Goal: Task Accomplishment & Management: Manage account settings

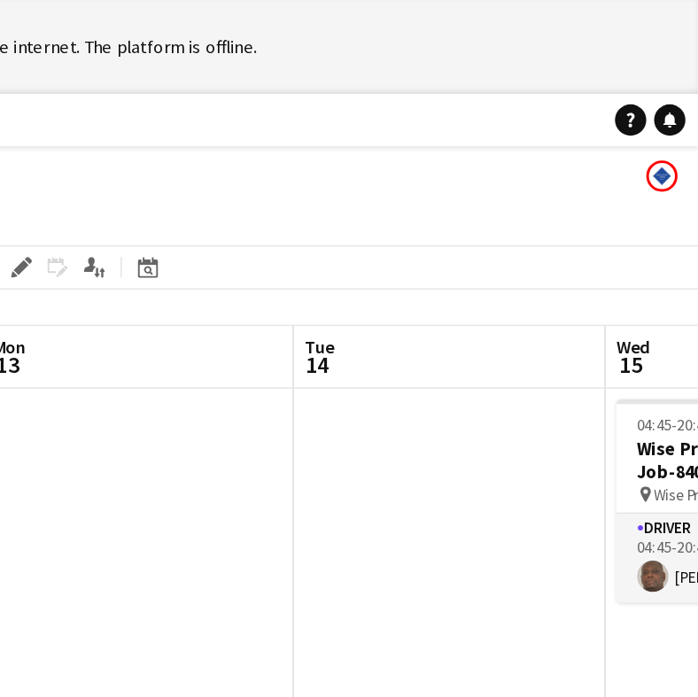
scroll to position [0, 796]
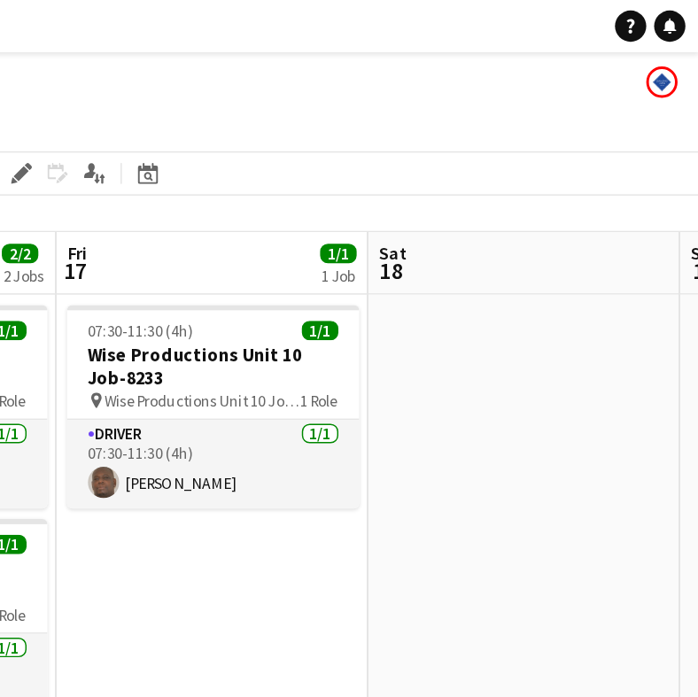
drag, startPoint x: 310, startPoint y: 139, endPoint x: 305, endPoint y: 158, distance: 20.0
click at [305, 157] on div "[DATE] Week 42 • BST" at bounding box center [349, 145] width 698 height 25
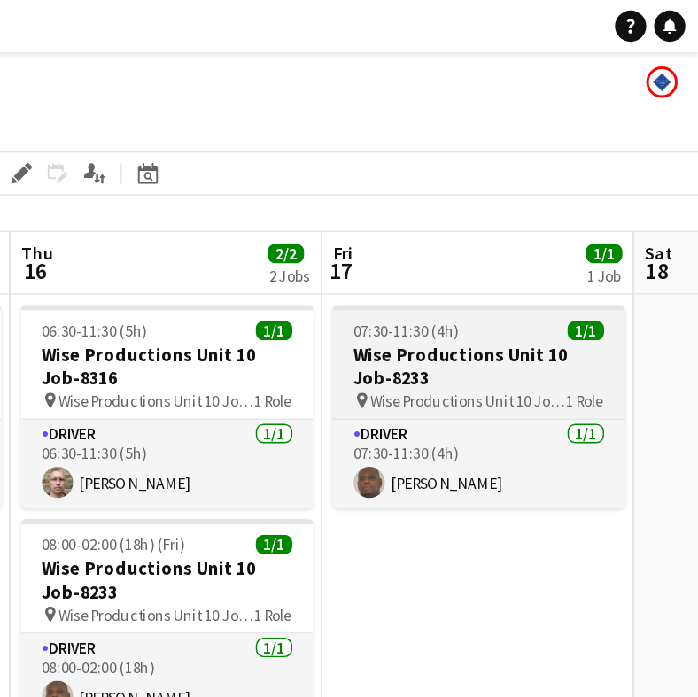
scroll to position [0, 467]
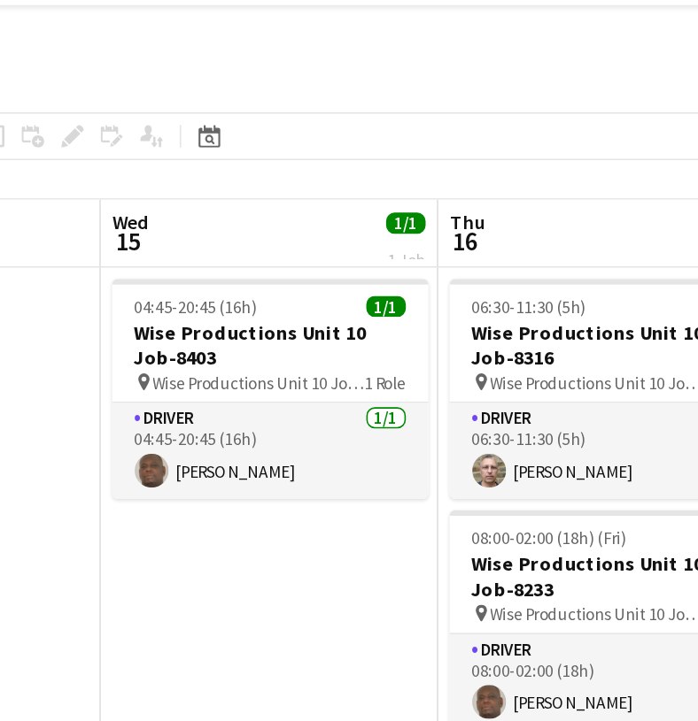
scroll to position [0, 377]
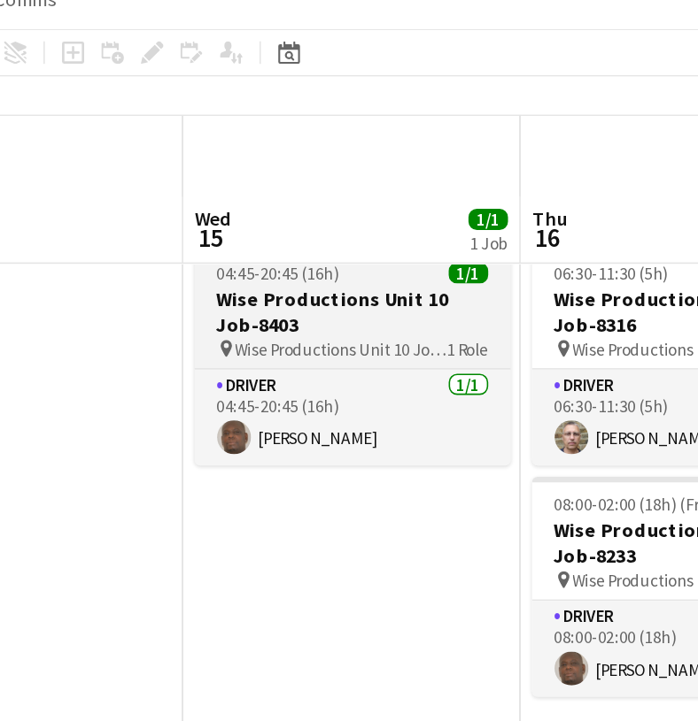
click at [265, 231] on h3 "Wise Productions Unit 10 Job-8403" at bounding box center [364, 247] width 198 height 32
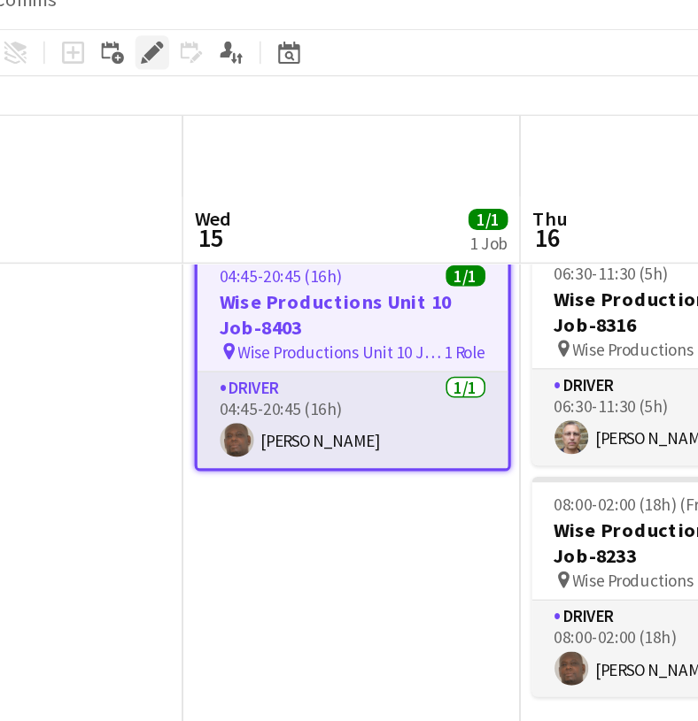
click at [233, 80] on icon at bounding box center [238, 85] width 10 height 10
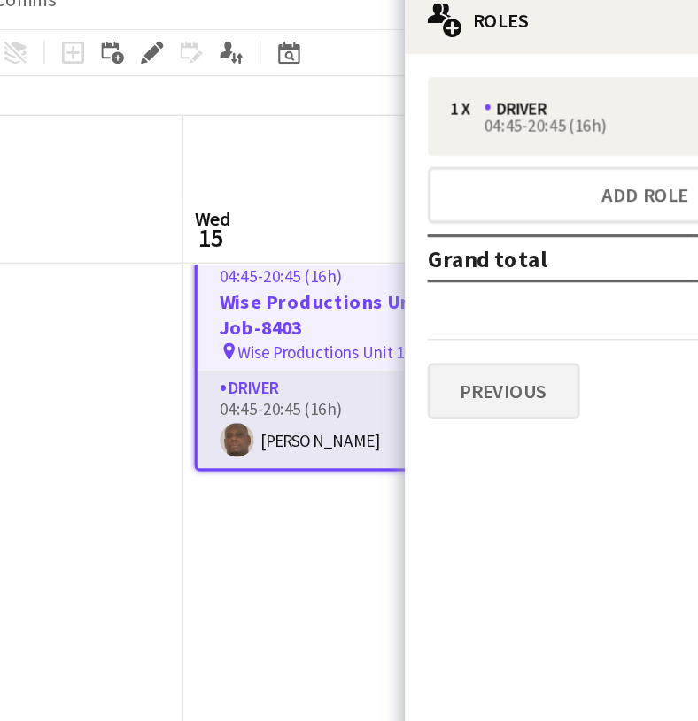
click at [411, 279] on button "Previous" at bounding box center [459, 296] width 96 height 35
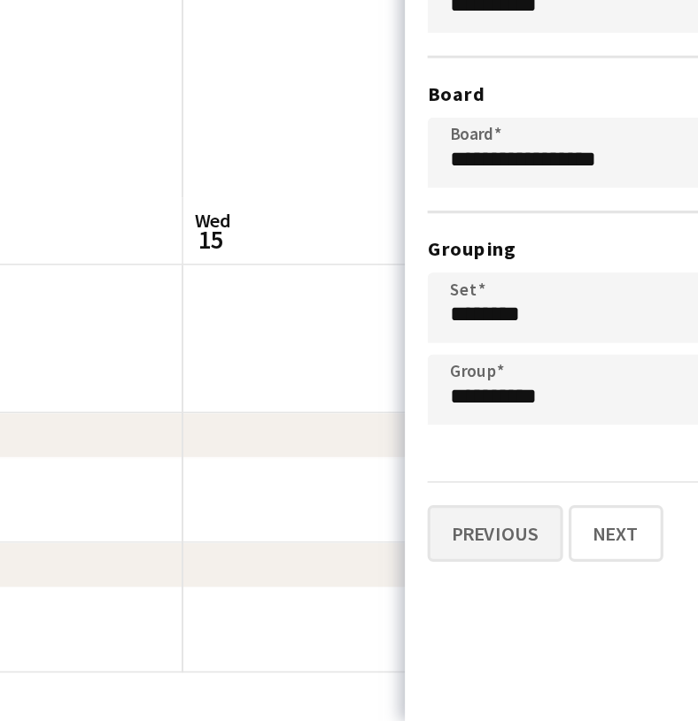
scroll to position [299, 0]
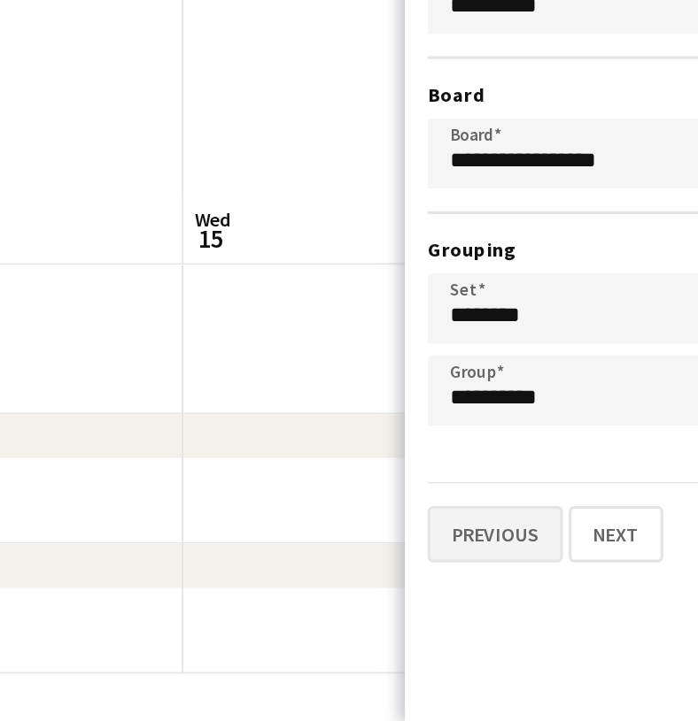
click at [411, 586] on button "Previous" at bounding box center [453, 603] width 85 height 35
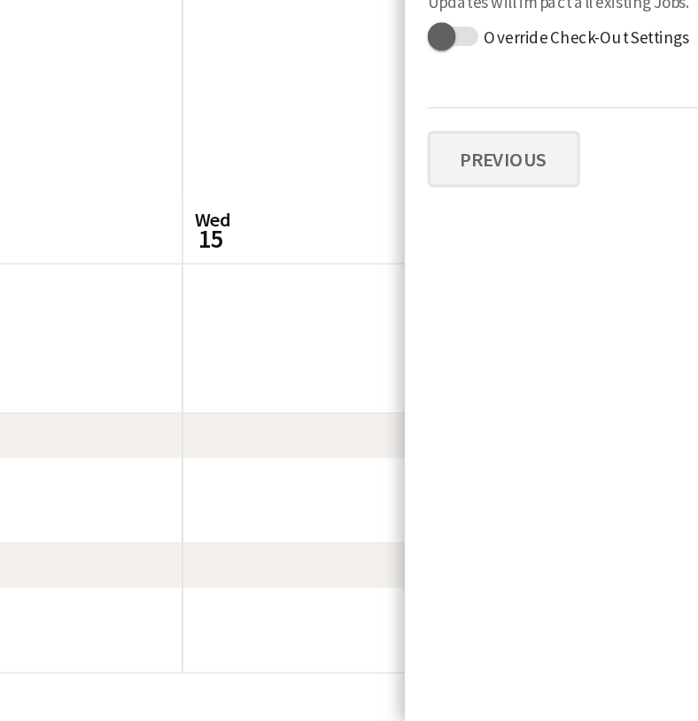
click at [411, 351] on button "Previous" at bounding box center [459, 368] width 96 height 35
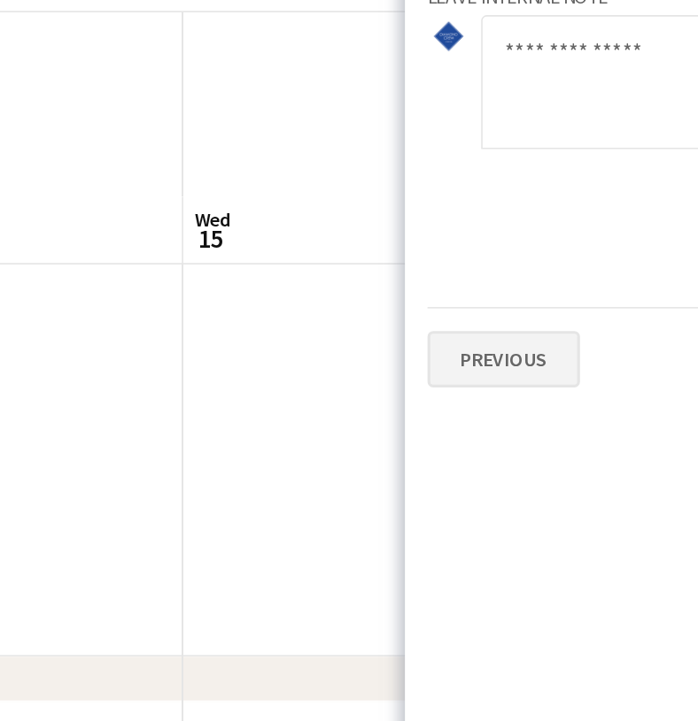
click at [411, 324] on button "Previous" at bounding box center [459, 341] width 96 height 35
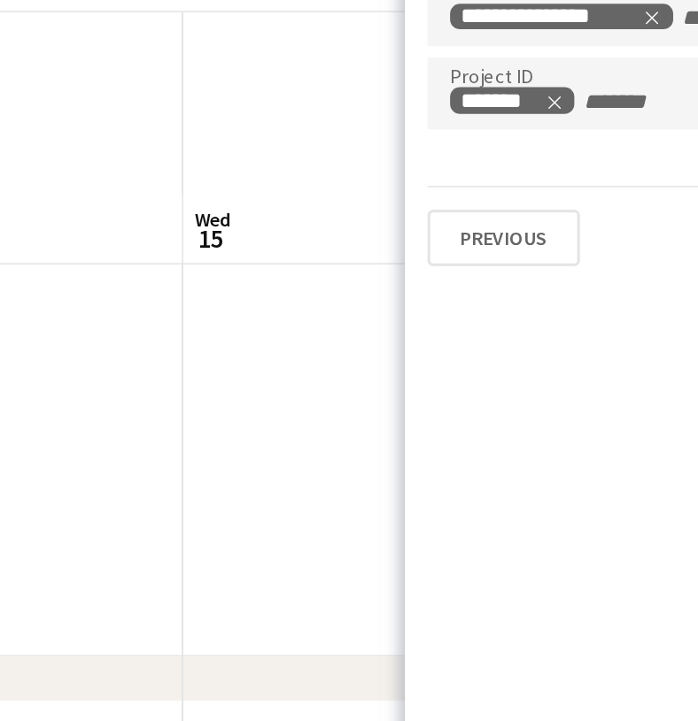
click at [258, 184] on app-date-cell "04:45-20:45 (16h) 1/1 Wise Productions Unit 10 Job-8403 pin Wise Productions Un…" at bounding box center [364, 213] width 212 height 629
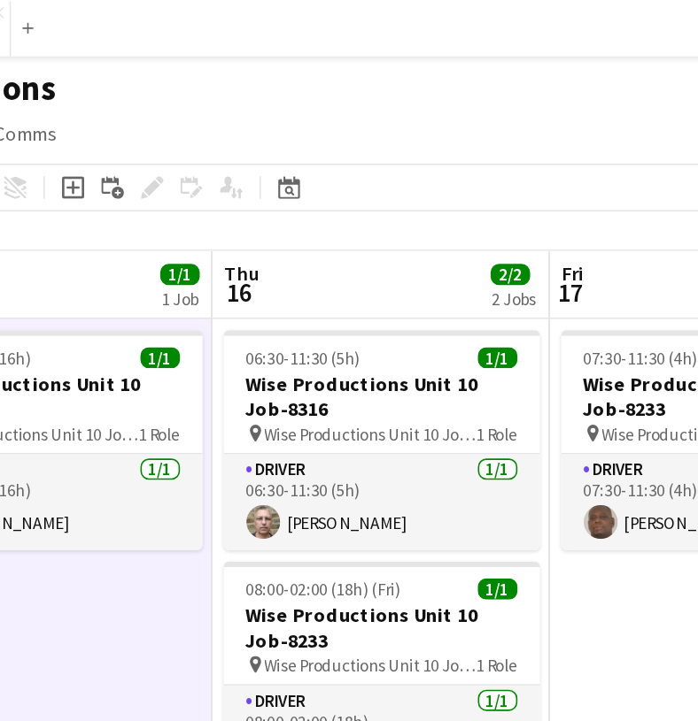
scroll to position [0, 695]
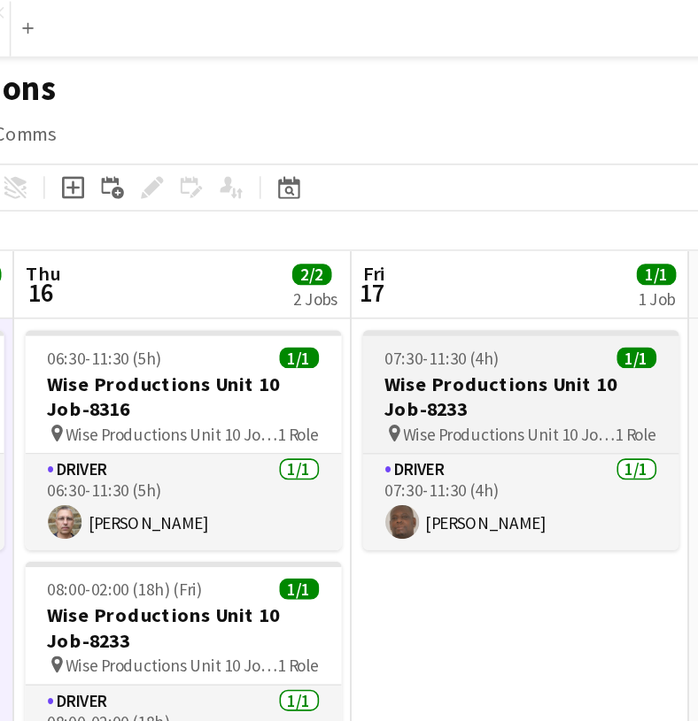
click at [370, 238] on h3 "Wise Productions Unit 10 Job-8233" at bounding box center [469, 249] width 198 height 32
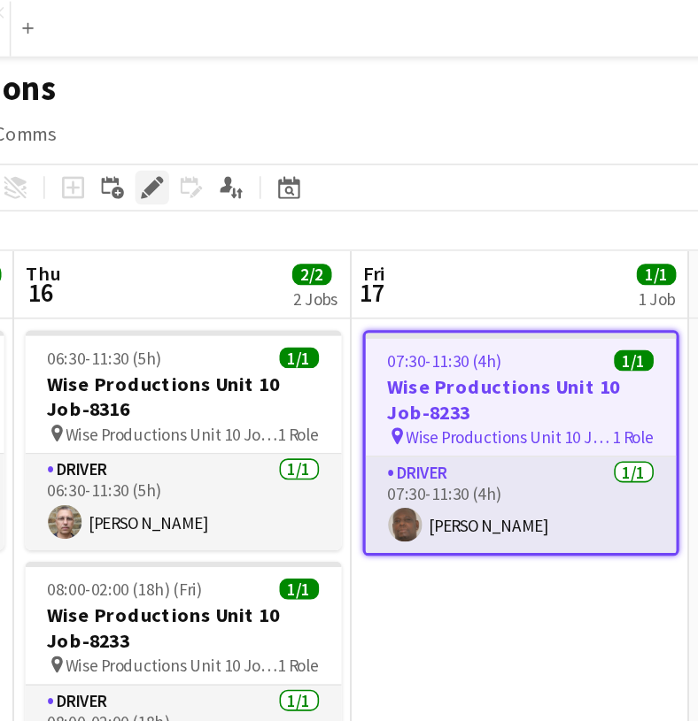
click at [233, 120] on icon at bounding box center [238, 118] width 10 height 10
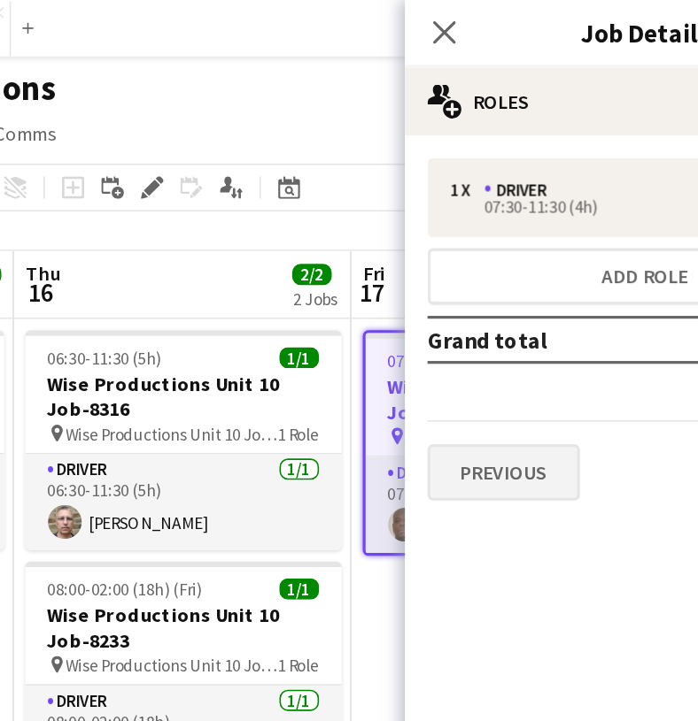
click at [411, 281] on button "Previous" at bounding box center [459, 296] width 96 height 35
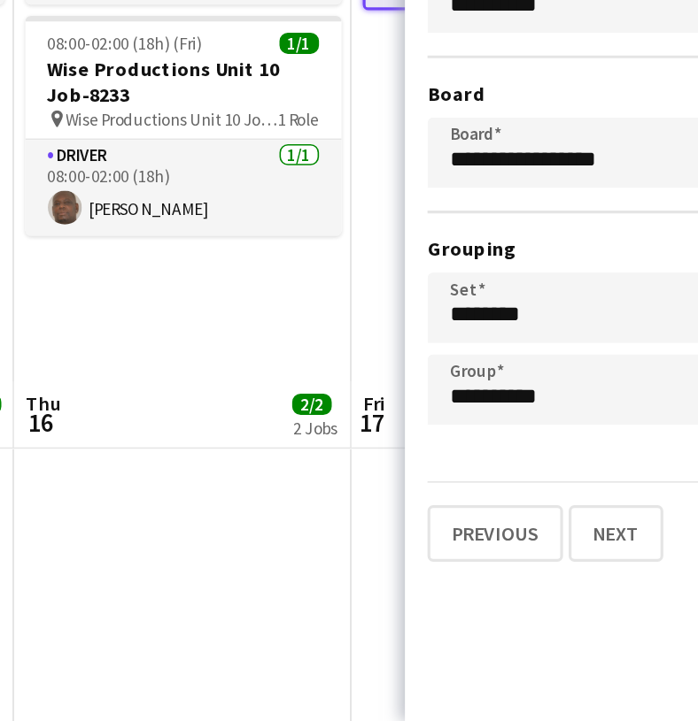
scroll to position [295, 0]
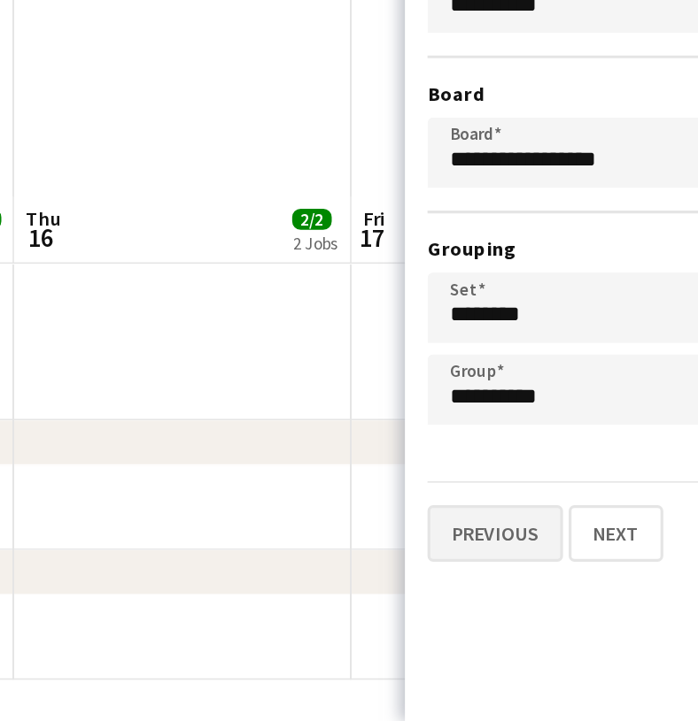
click at [411, 586] on button "Previous" at bounding box center [453, 603] width 85 height 35
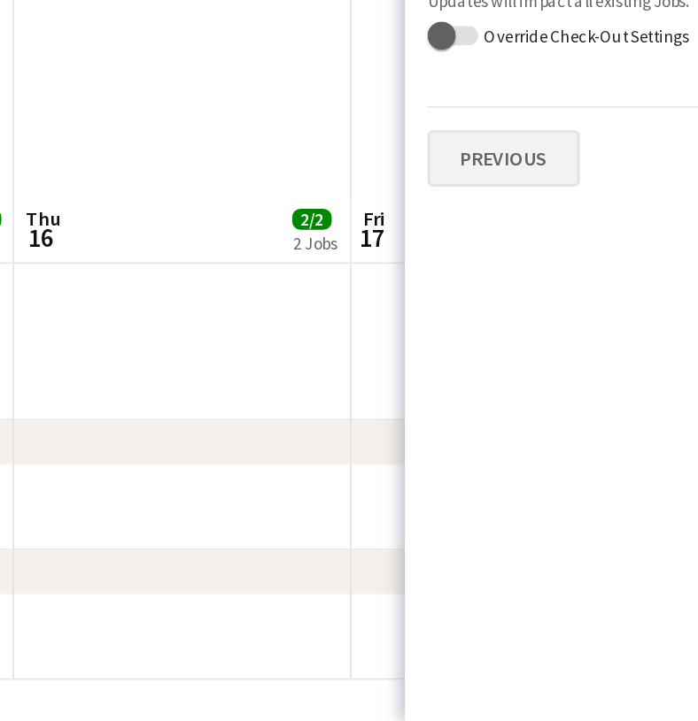
click at [411, 351] on button "Previous" at bounding box center [459, 368] width 96 height 35
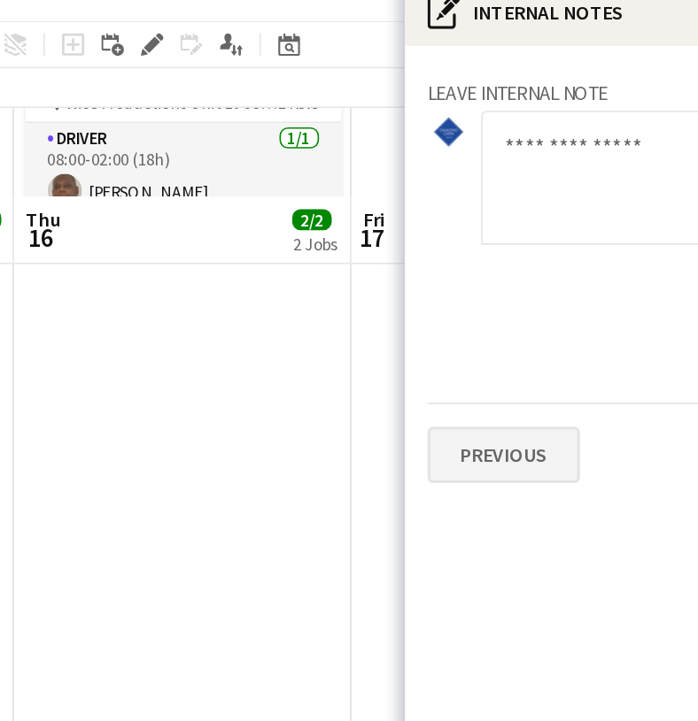
click at [411, 324] on button "Previous" at bounding box center [459, 341] width 96 height 35
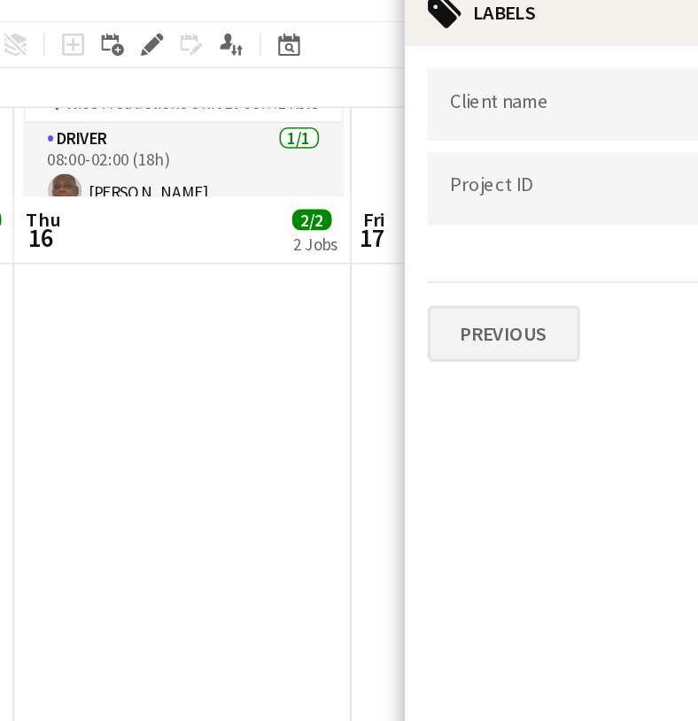
click at [411, 248] on button "Previous" at bounding box center [459, 265] width 96 height 35
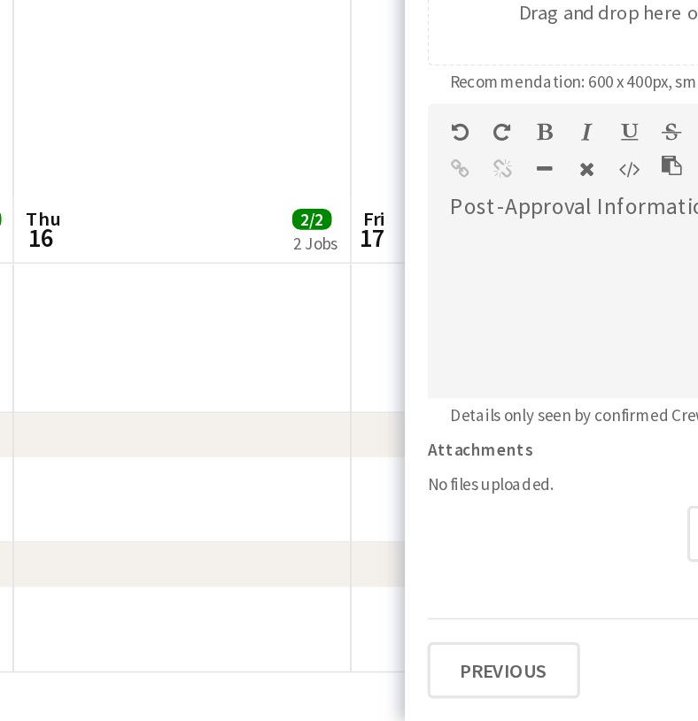
scroll to position [299, 0]
click at [411, 672] on button "Previous" at bounding box center [459, 689] width 96 height 35
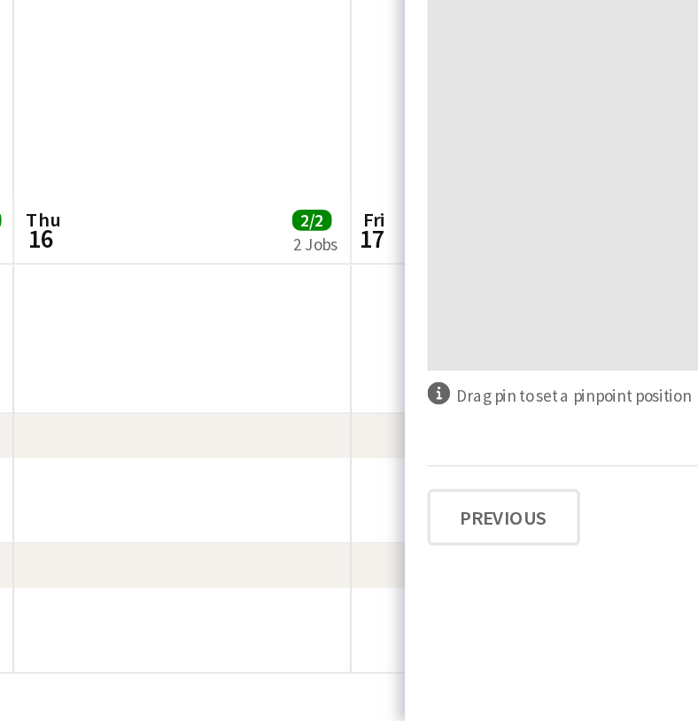
scroll to position [0, 0]
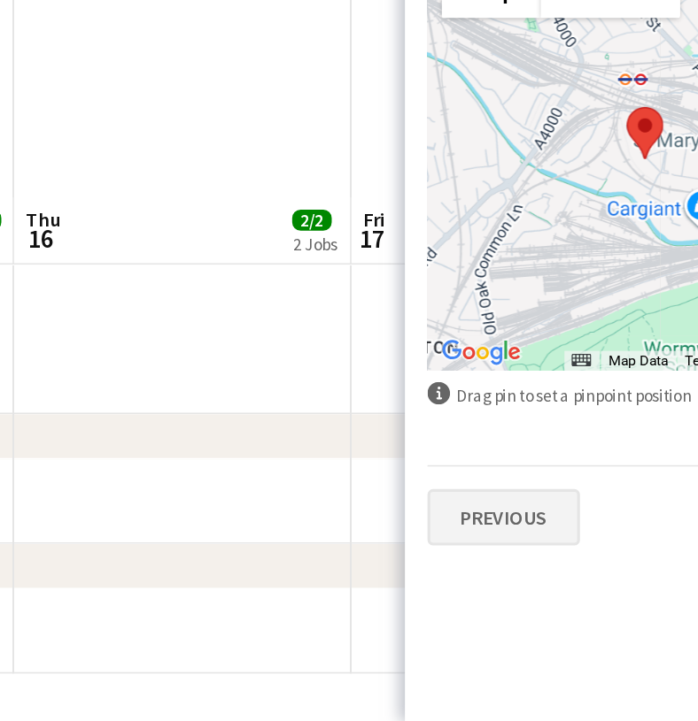
click at [411, 575] on button "Previous" at bounding box center [459, 592] width 96 height 35
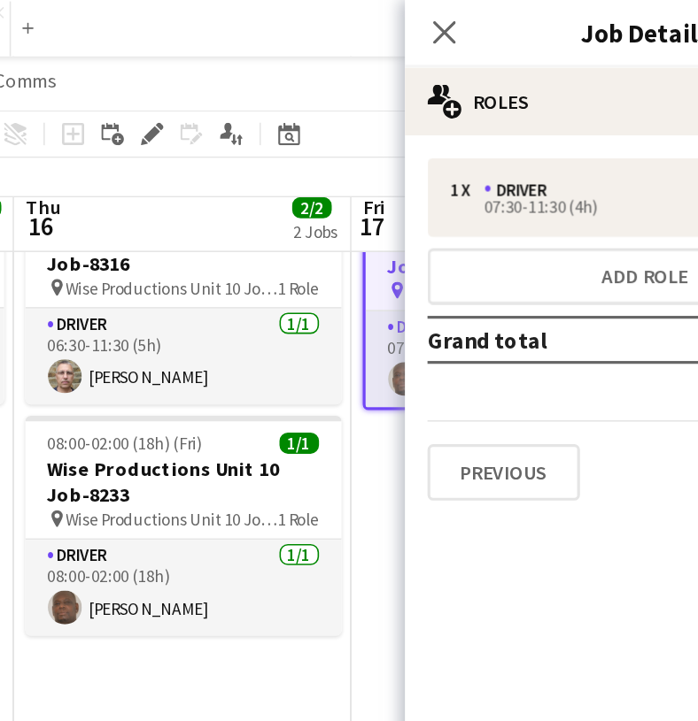
scroll to position [73, 0]
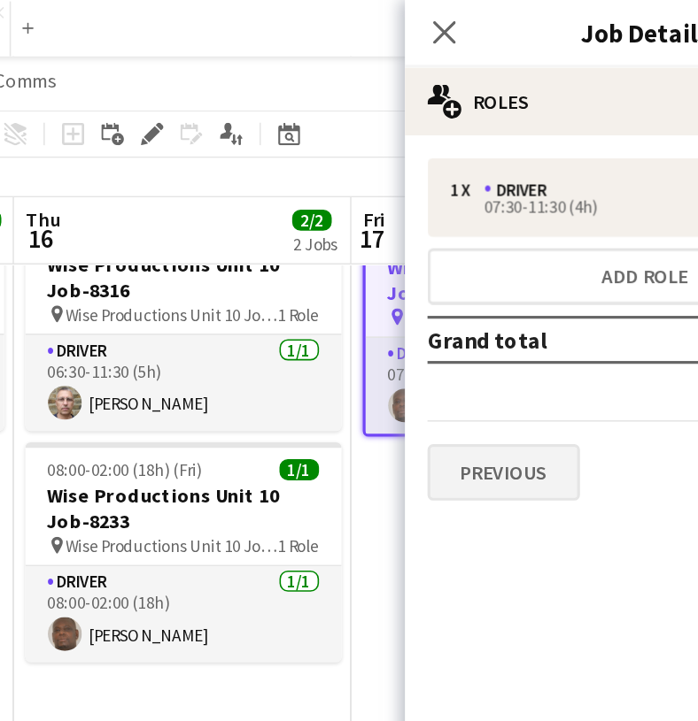
click at [411, 294] on button "Previous" at bounding box center [459, 296] width 96 height 35
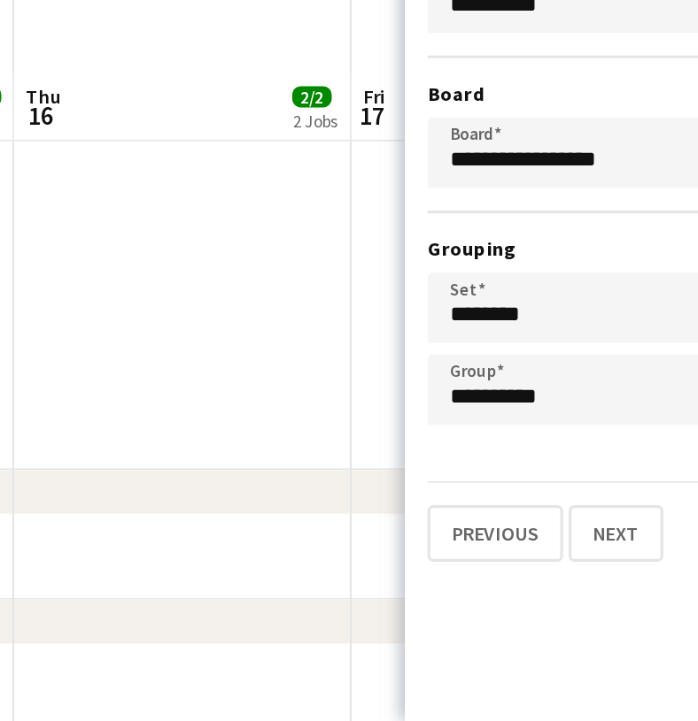
scroll to position [296, 0]
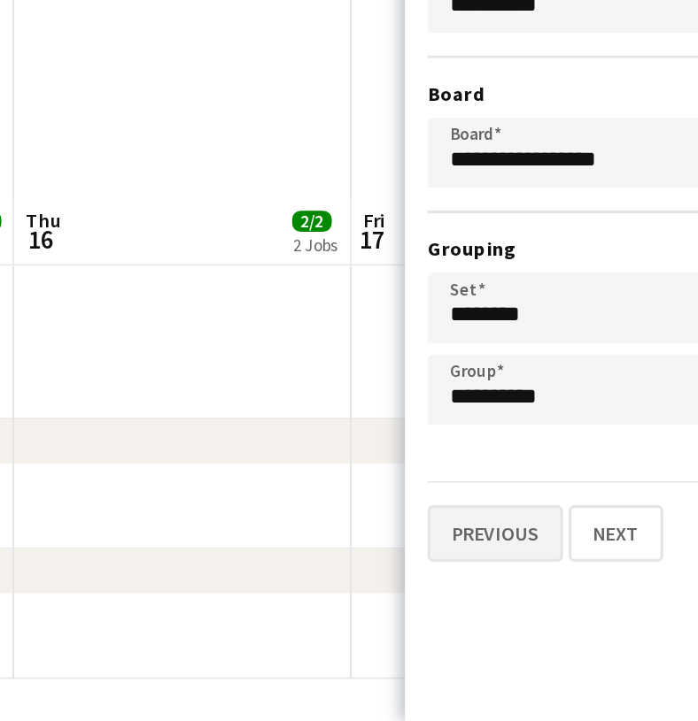
click at [411, 586] on button "Previous" at bounding box center [453, 603] width 85 height 35
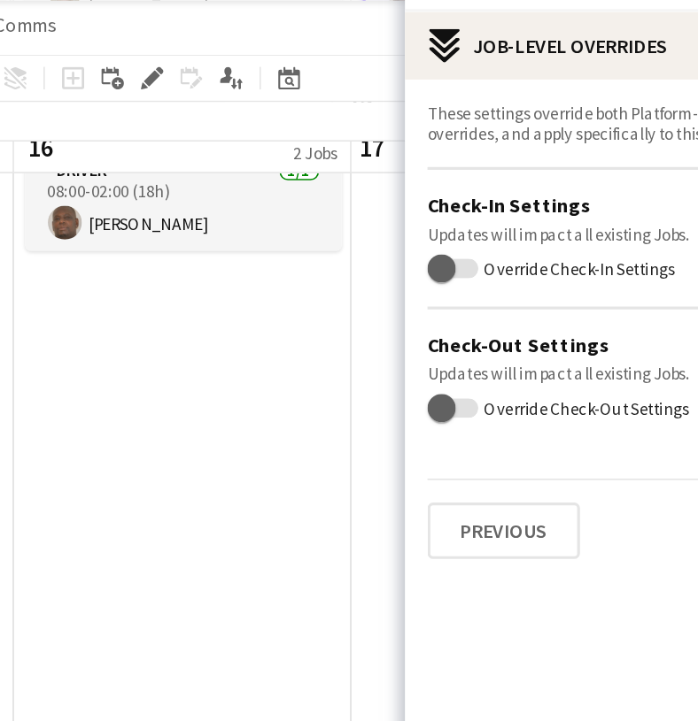
scroll to position [274, 0]
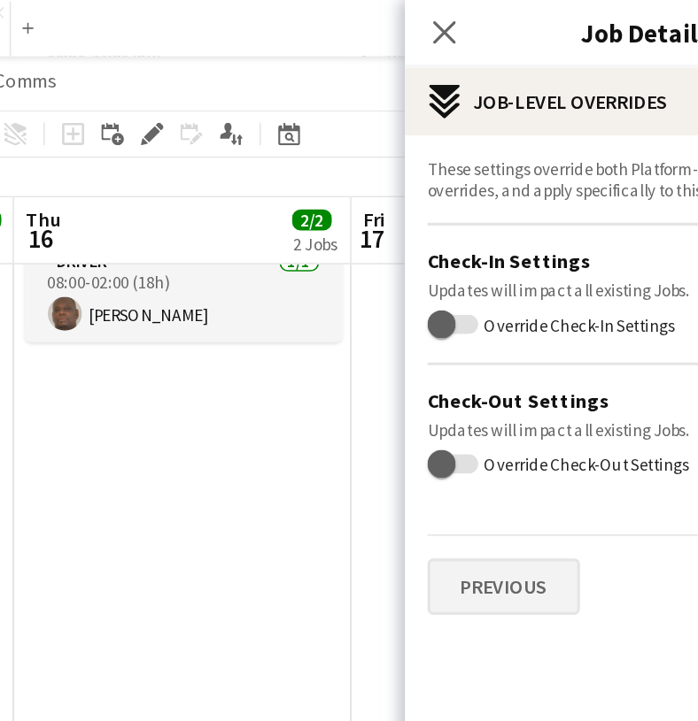
click at [411, 361] on button "Previous" at bounding box center [459, 368] width 96 height 35
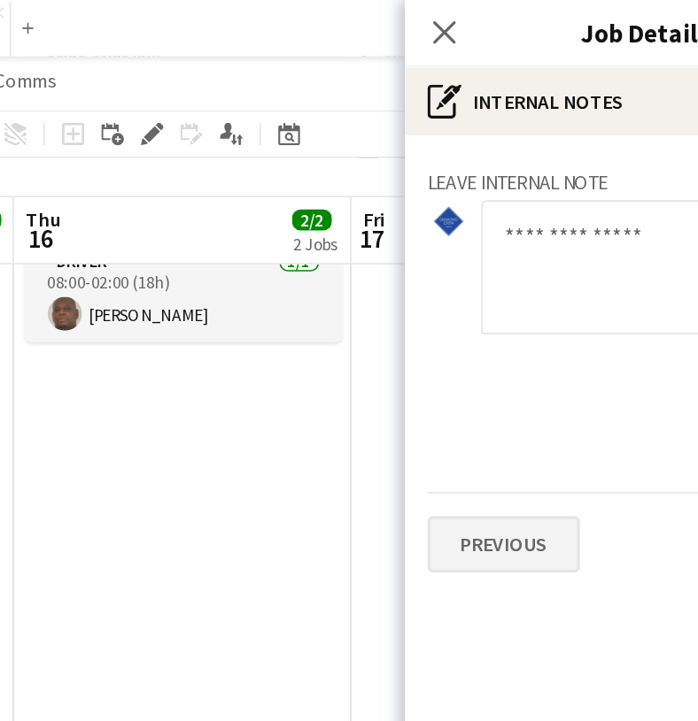
click at [411, 335] on button "Previous" at bounding box center [459, 341] width 96 height 35
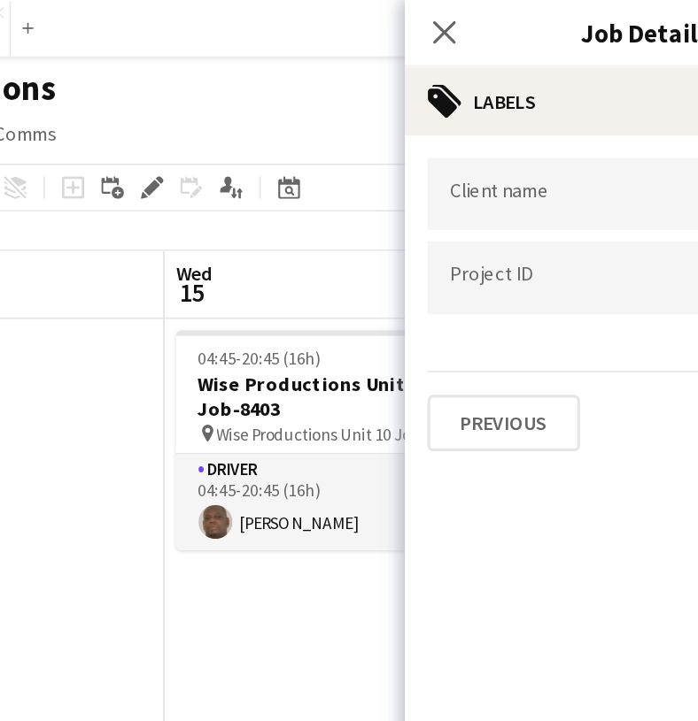
scroll to position [0, 363]
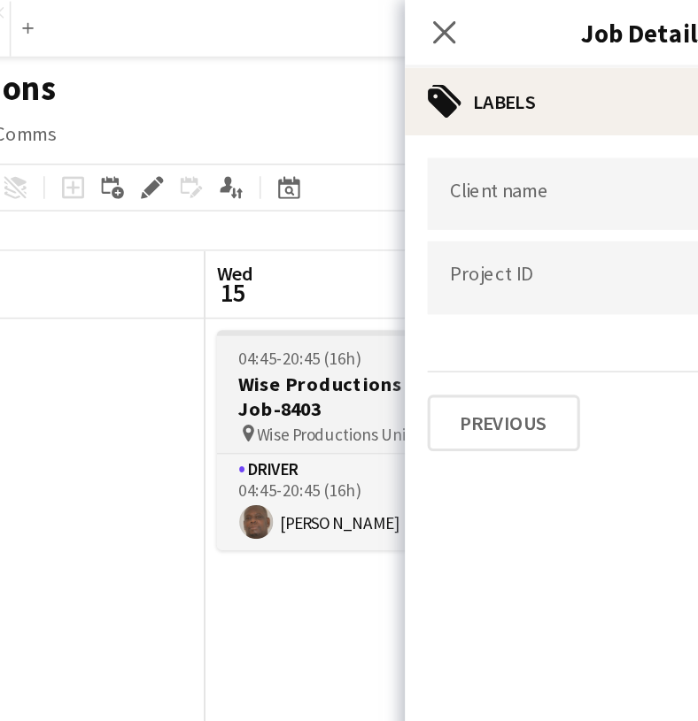
click at [279, 235] on h3 "Wise Productions Unit 10 Job-8403" at bounding box center [378, 249] width 198 height 32
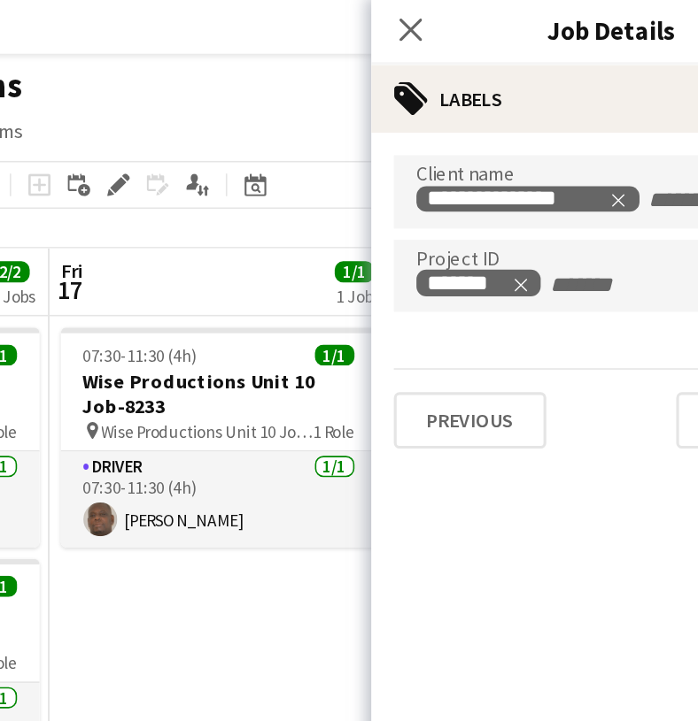
scroll to position [0, 439]
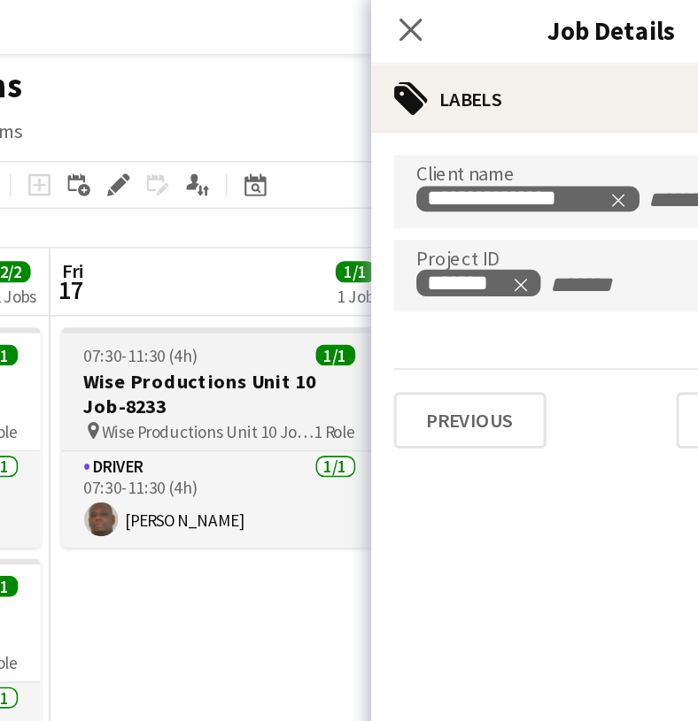
click at [203, 260] on h3 "Wise Productions Unit 10 Job-8233" at bounding box center [302, 249] width 198 height 32
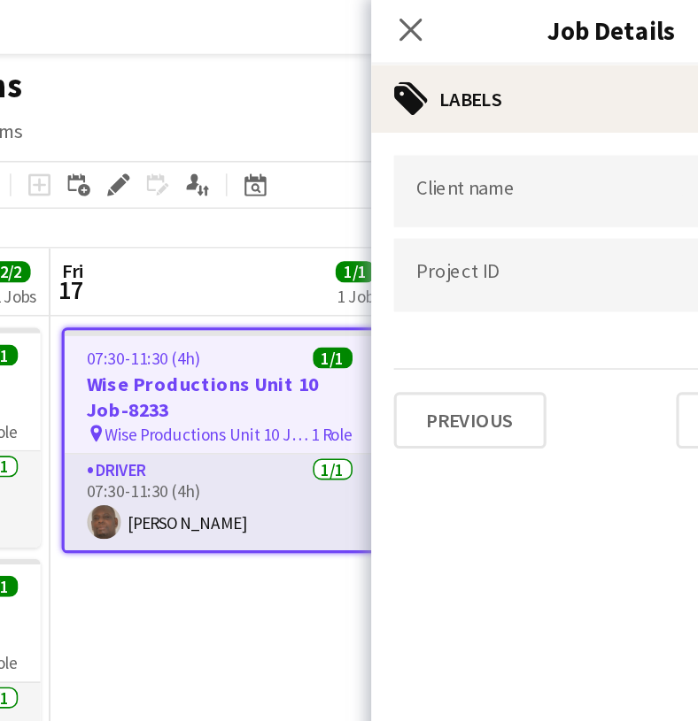
click at [425, 172] on input "Type to search project ID labels..." at bounding box center [547, 174] width 244 height 16
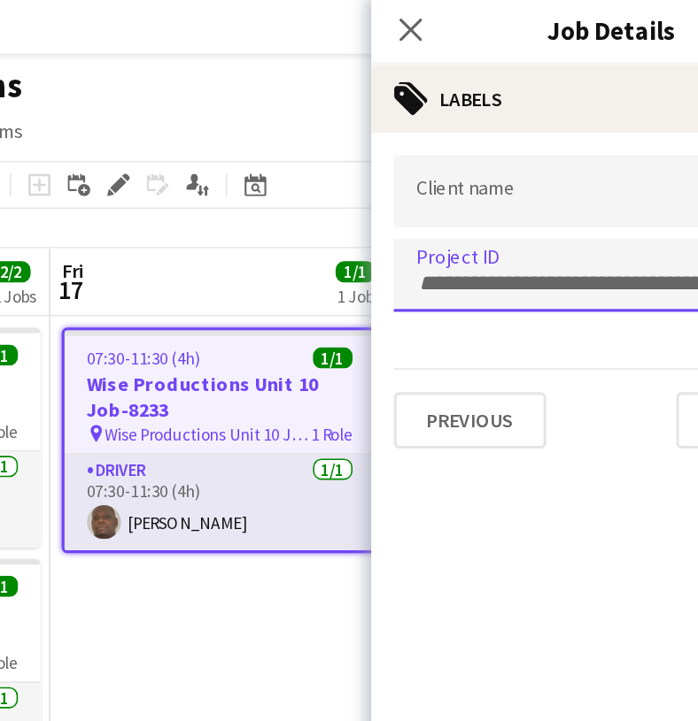
paste input "*******"
type input "*******"
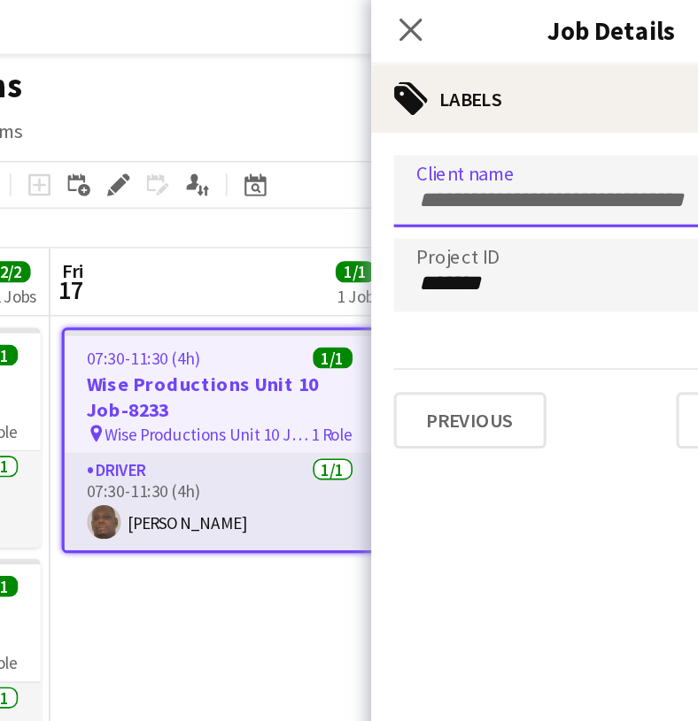
click at [425, 124] on input "Type to search client labels..." at bounding box center [547, 128] width 244 height 16
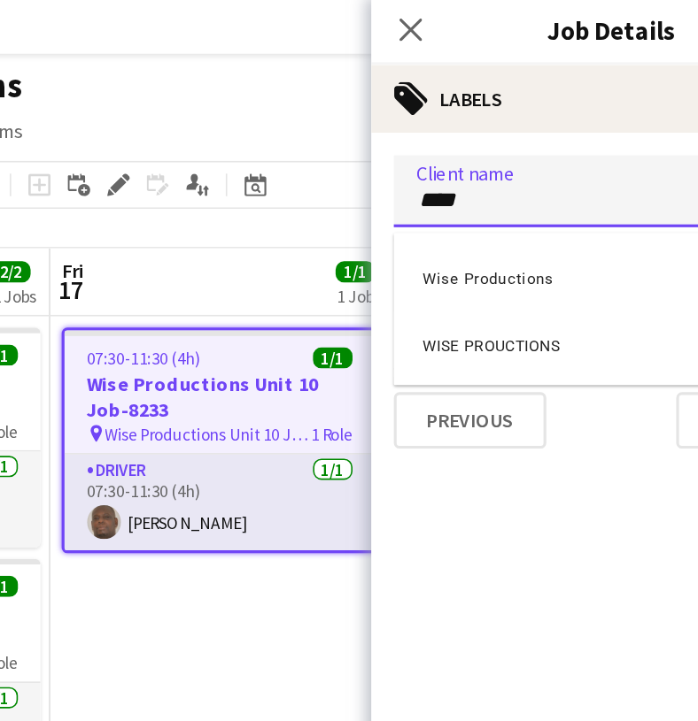
type input "****"
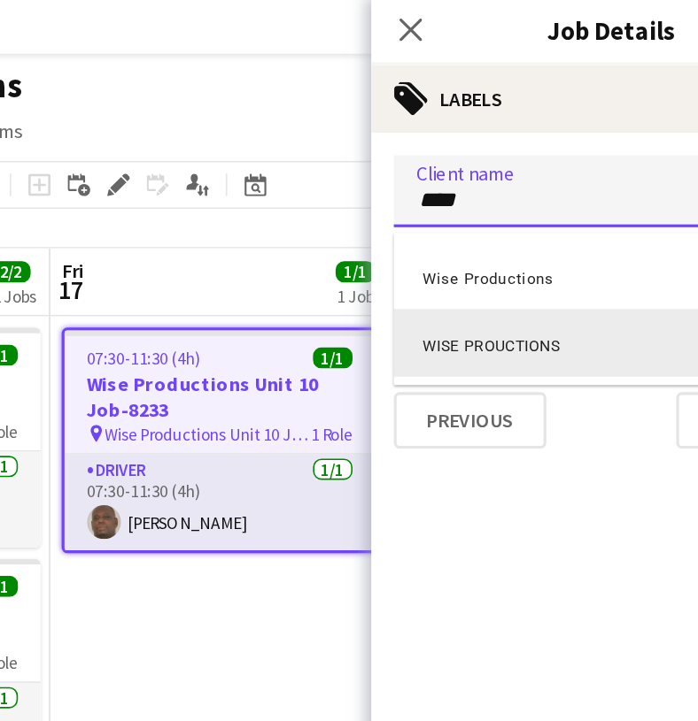
click at [411, 215] on div "WISE PROUCTIONS" at bounding box center [547, 217] width 273 height 42
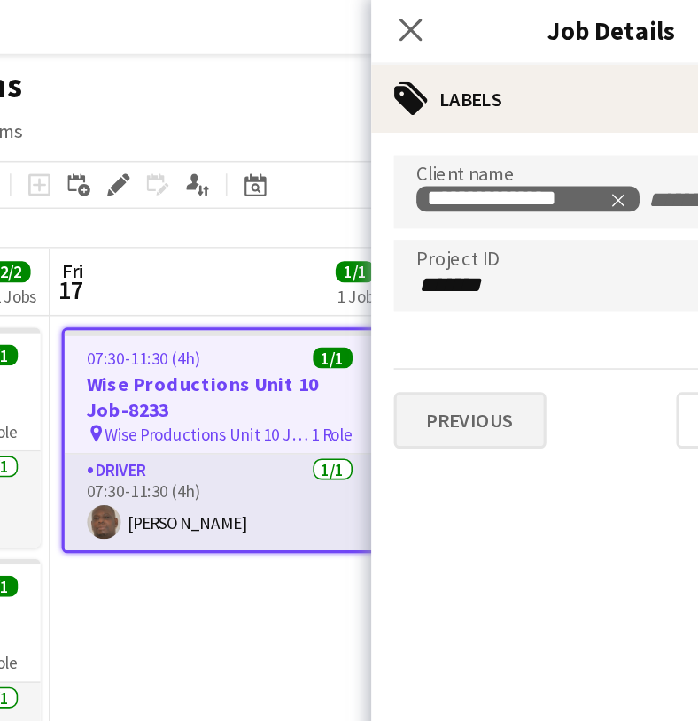
click at [411, 275] on button "Previous" at bounding box center [459, 265] width 96 height 35
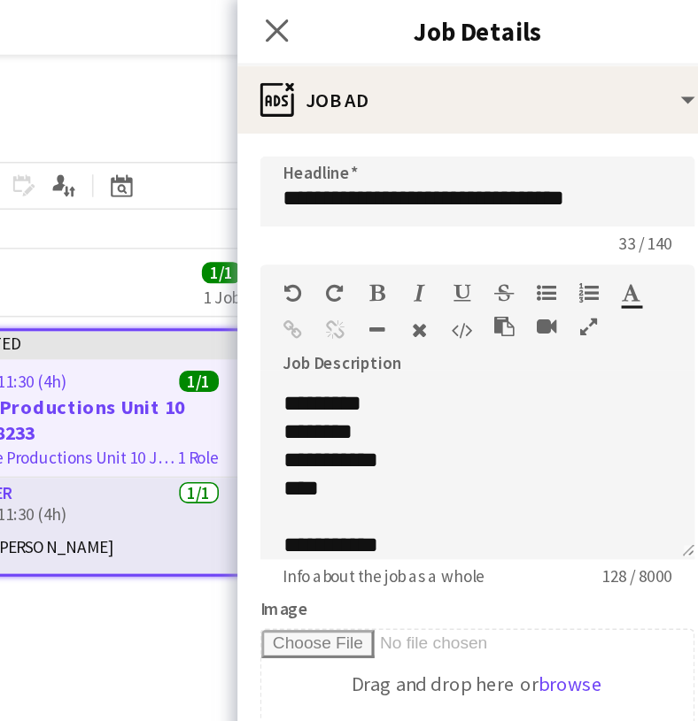
scroll to position [6, 0]
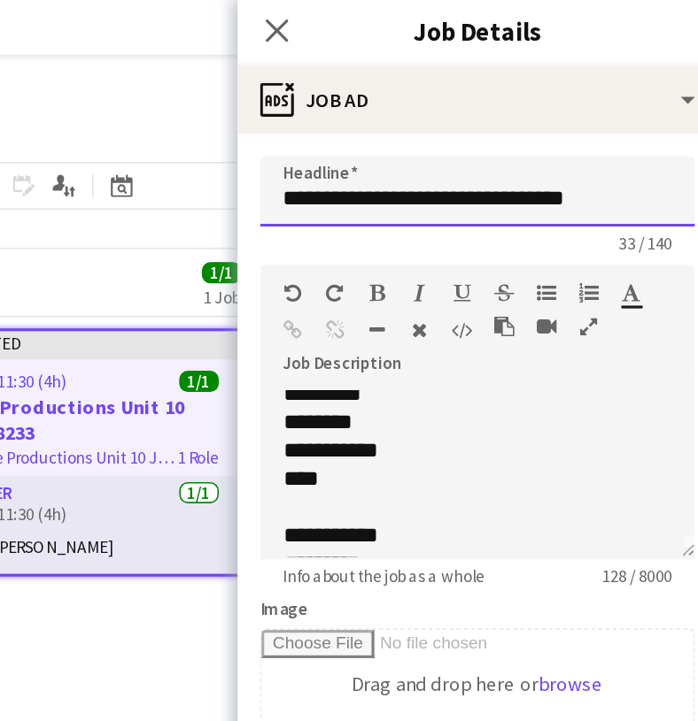
click at [411, 122] on input "**********" at bounding box center [547, 121] width 273 height 44
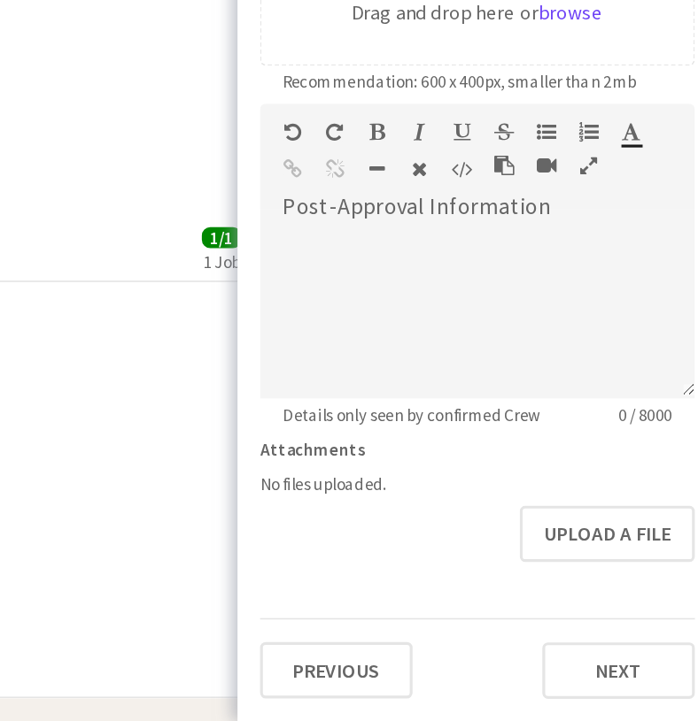
scroll to position [131, 0]
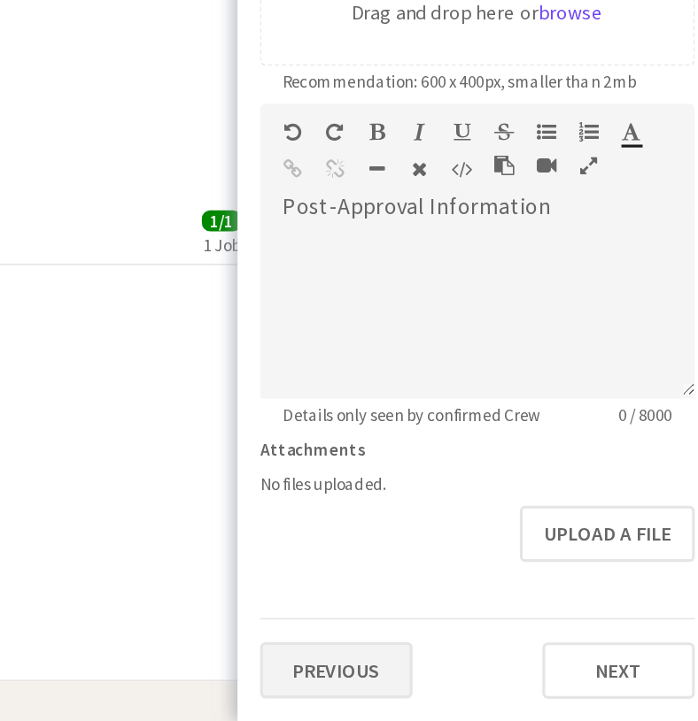
type input "**********"
click at [411, 672] on button "Previous" at bounding box center [459, 689] width 96 height 35
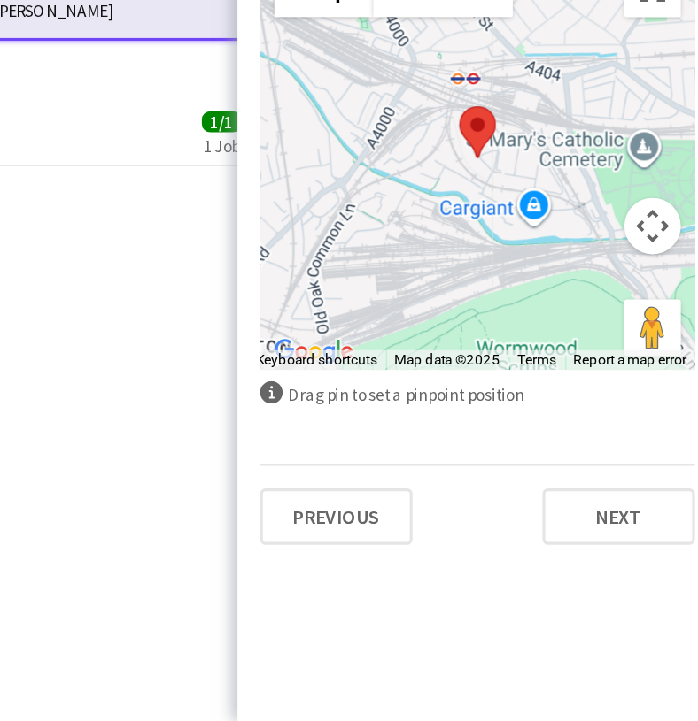
scroll to position [84, 0]
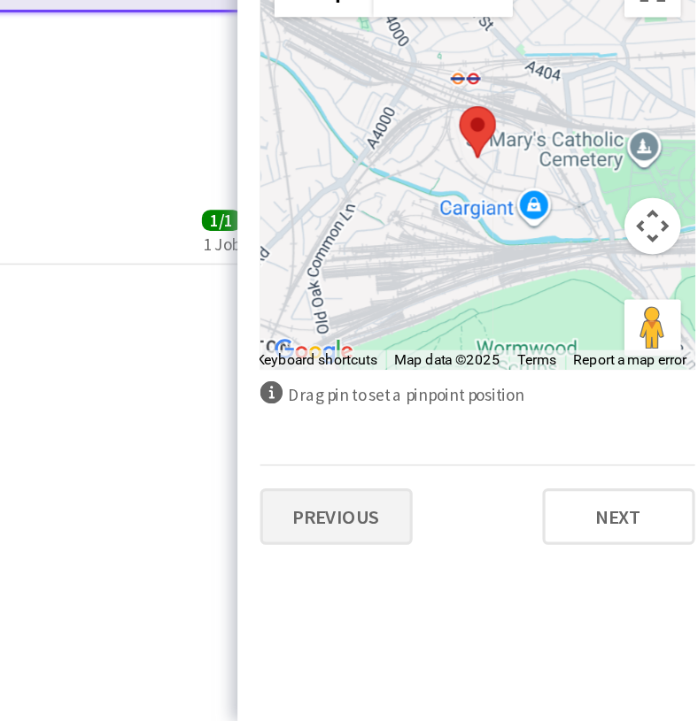
type input "**********"
click at [411, 575] on button "Previous" at bounding box center [459, 592] width 96 height 35
type input "*******"
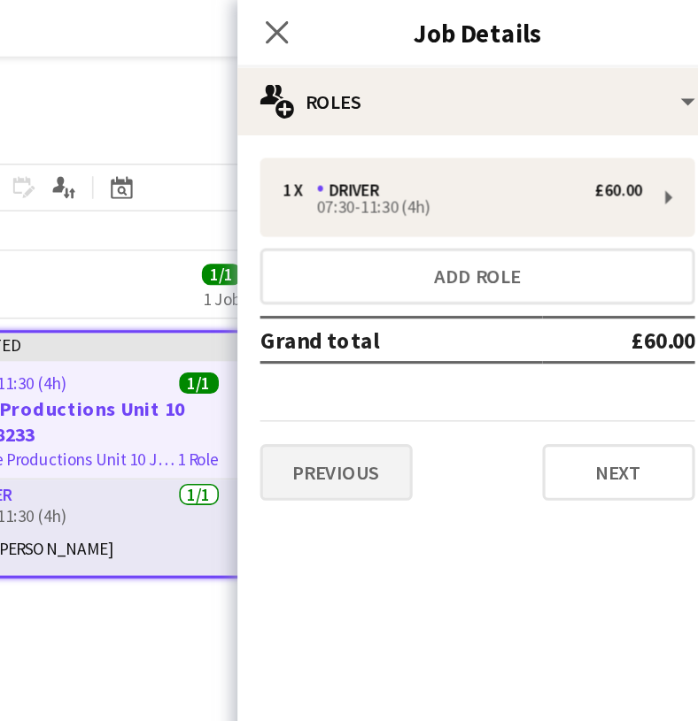
scroll to position [0, 0]
click at [411, 303] on button "Previous" at bounding box center [459, 296] width 96 height 35
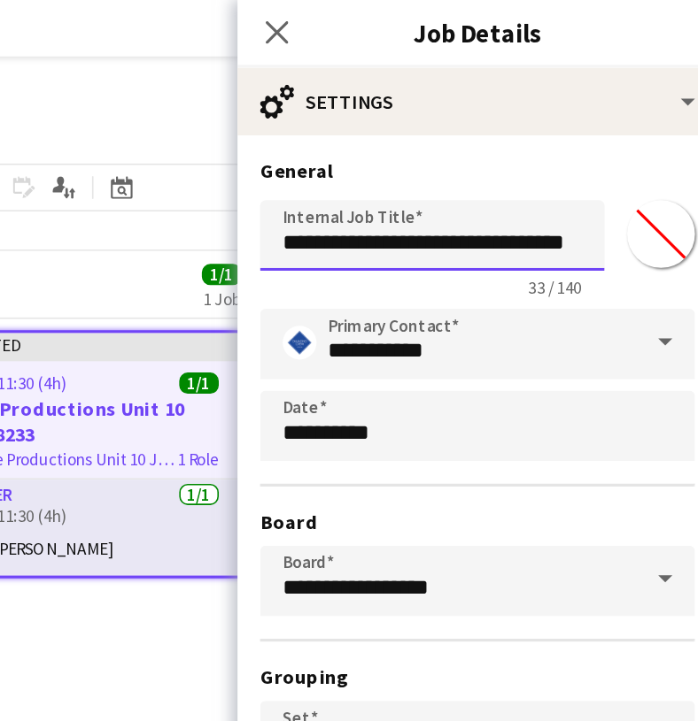
click at [411, 146] on input "**********" at bounding box center [519, 148] width 216 height 44
drag, startPoint x: 347, startPoint y: 150, endPoint x: 382, endPoint y: 150, distance: 35.4
click at [411, 150] on div "**********" at bounding box center [547, 153] width 273 height 68
click at [411, 151] on input "**********" at bounding box center [519, 148] width 216 height 44
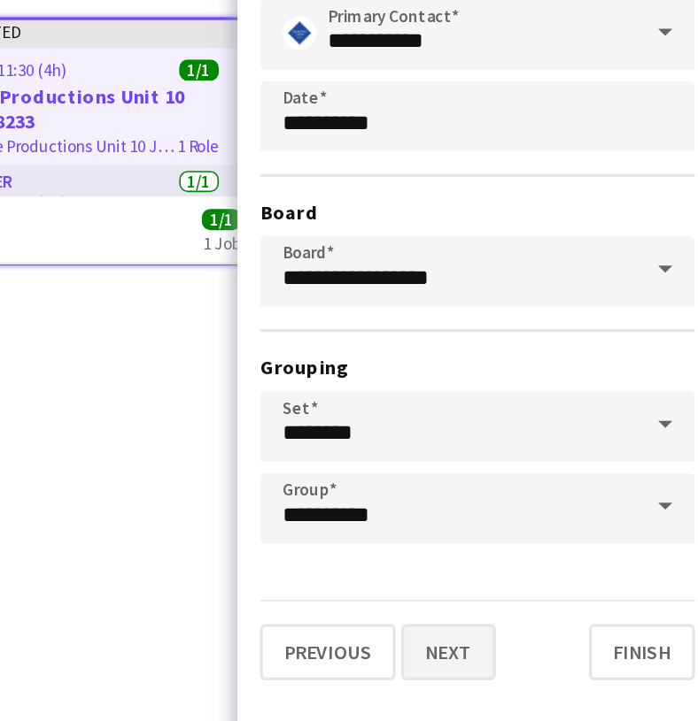
type input "**********"
click at [499, 586] on button "Next" at bounding box center [528, 603] width 59 height 35
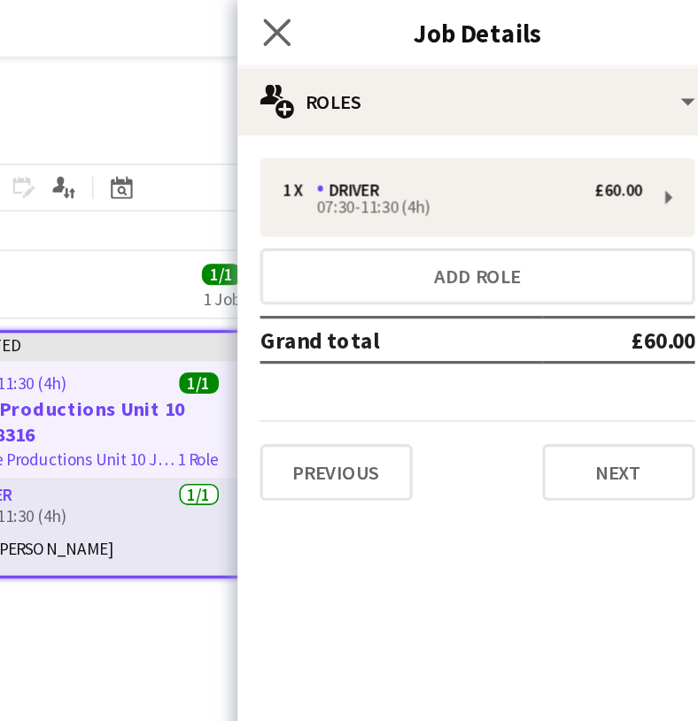
click at [409, 29] on app-icon "Close pop-in" at bounding box center [422, 21] width 26 height 26
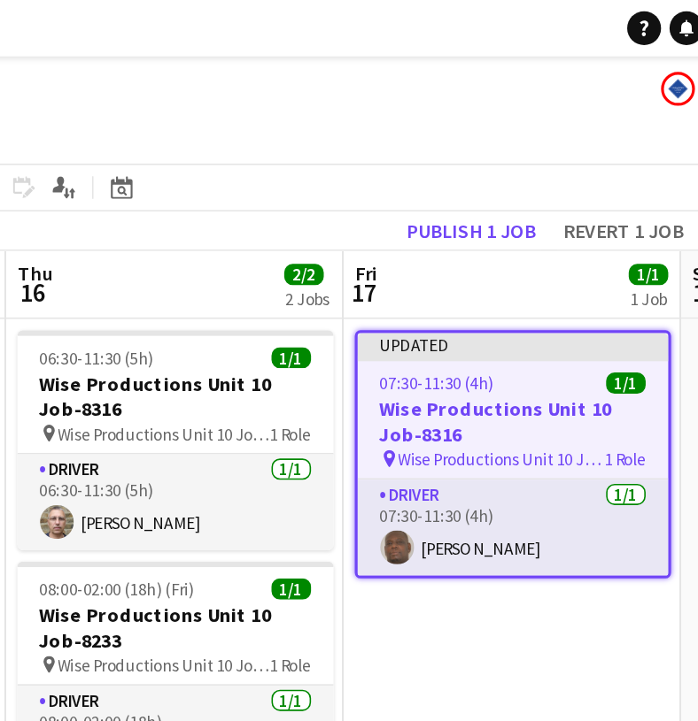
scroll to position [0, 596]
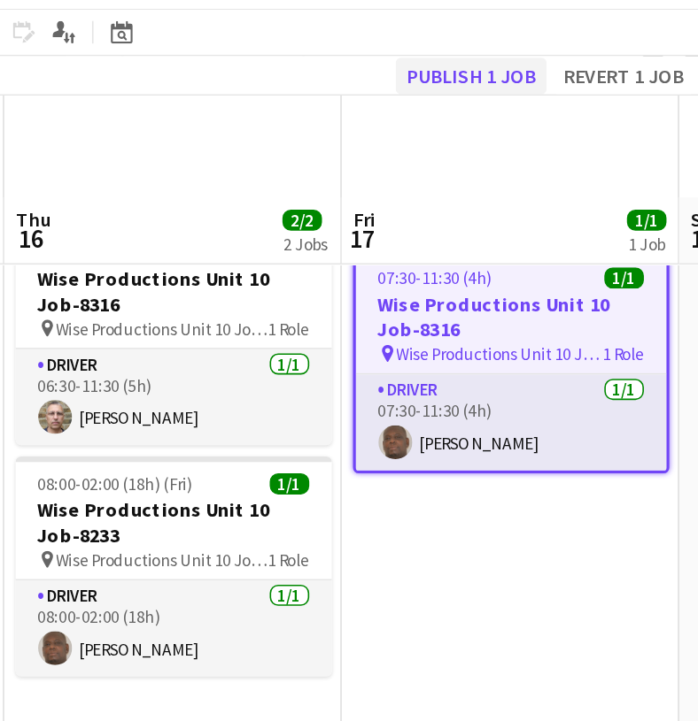
click at [496, 100] on button "Publish 1 job" at bounding box center [543, 111] width 95 height 23
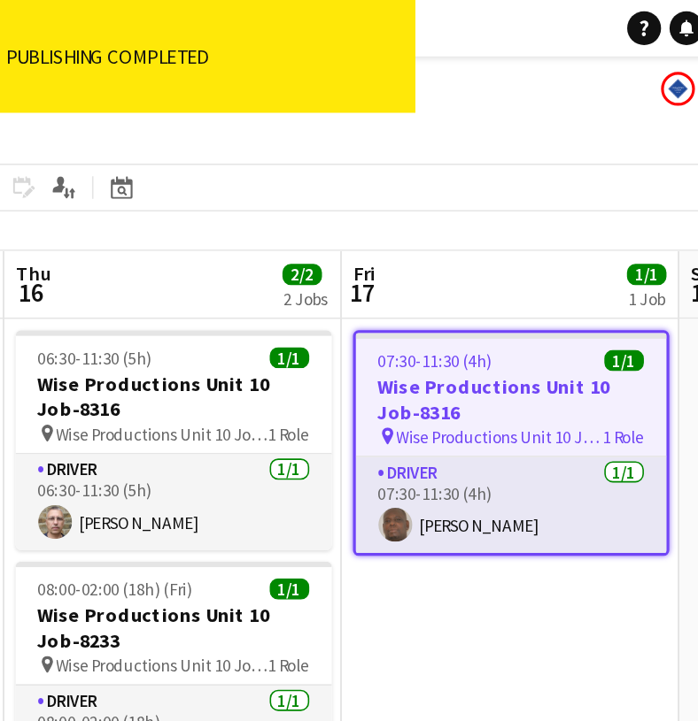
scroll to position [0, 0]
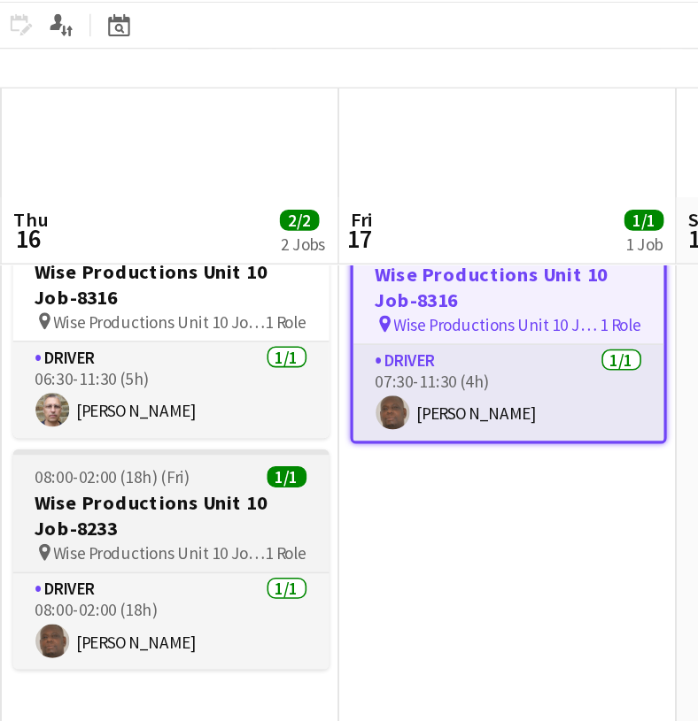
click at [258, 376] on h3 "Wise Productions Unit 10 Job-8233" at bounding box center [357, 392] width 198 height 32
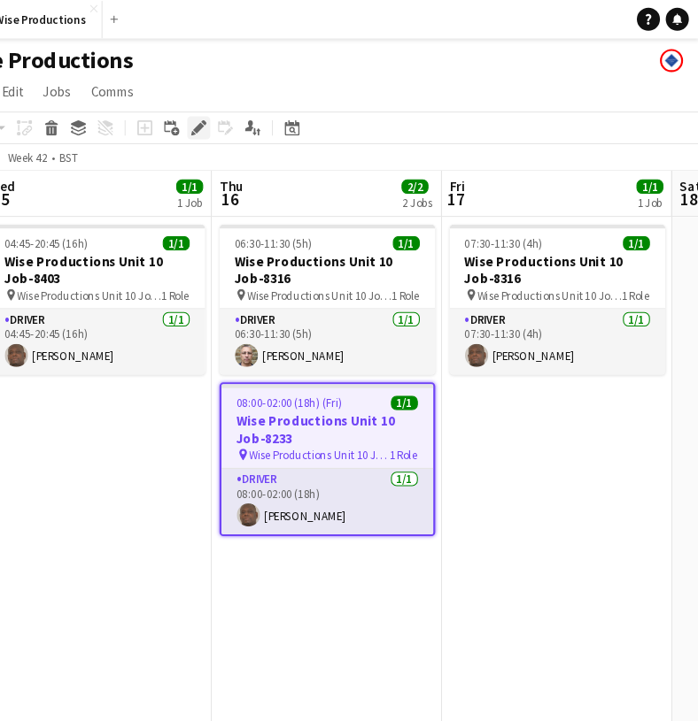
click at [233, 118] on icon at bounding box center [238, 118] width 10 height 10
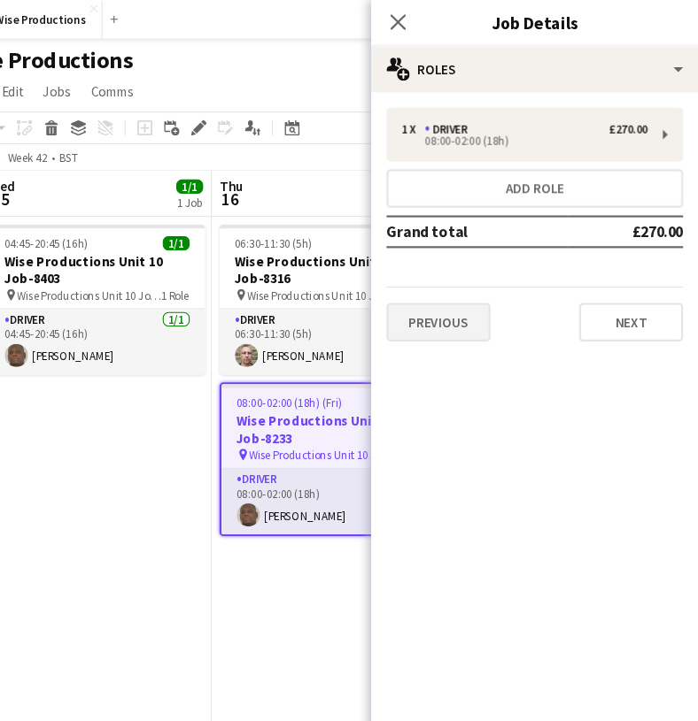
click at [411, 300] on button "Previous" at bounding box center [459, 296] width 96 height 35
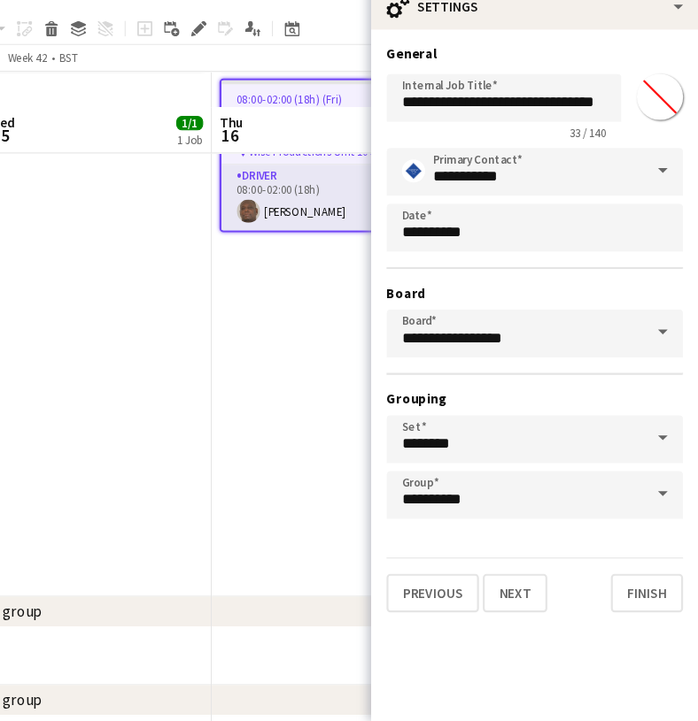
scroll to position [260, 0]
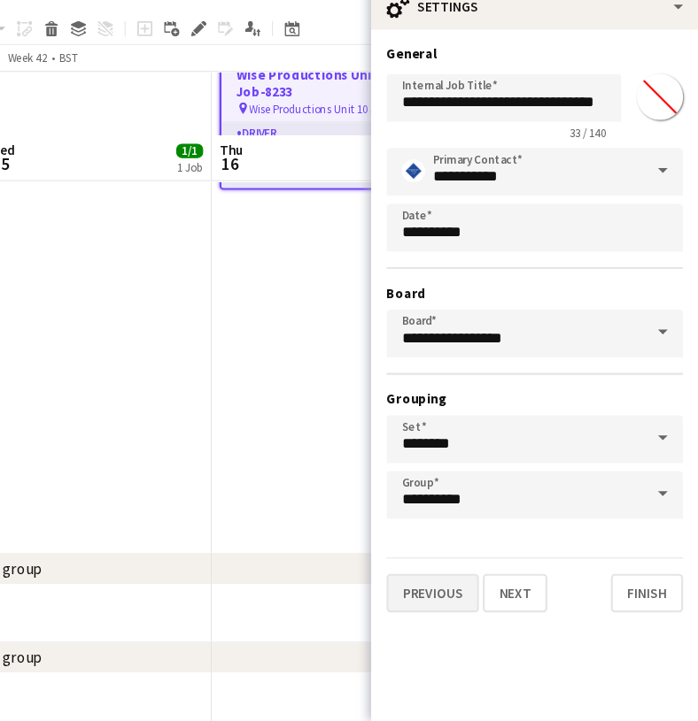
click at [412, 586] on button "Previous" at bounding box center [453, 603] width 85 height 35
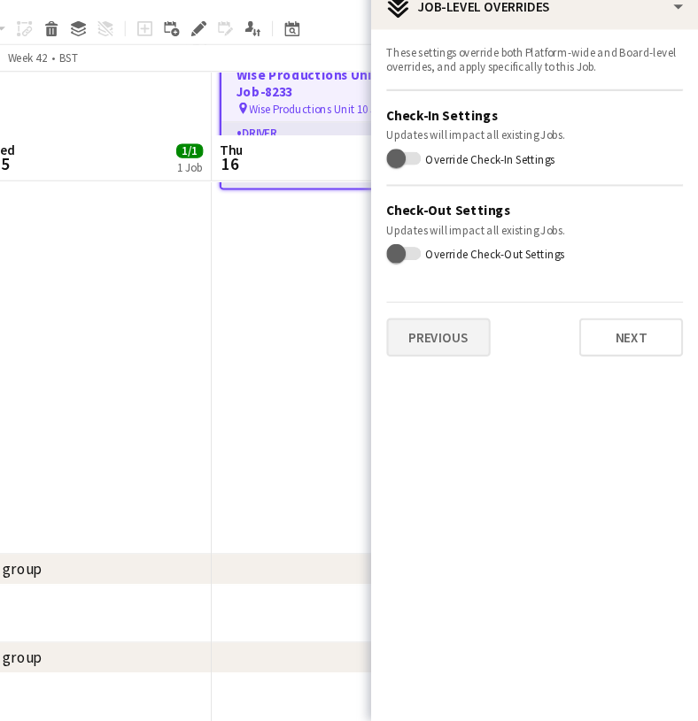
click at [413, 351] on button "Previous" at bounding box center [459, 368] width 96 height 35
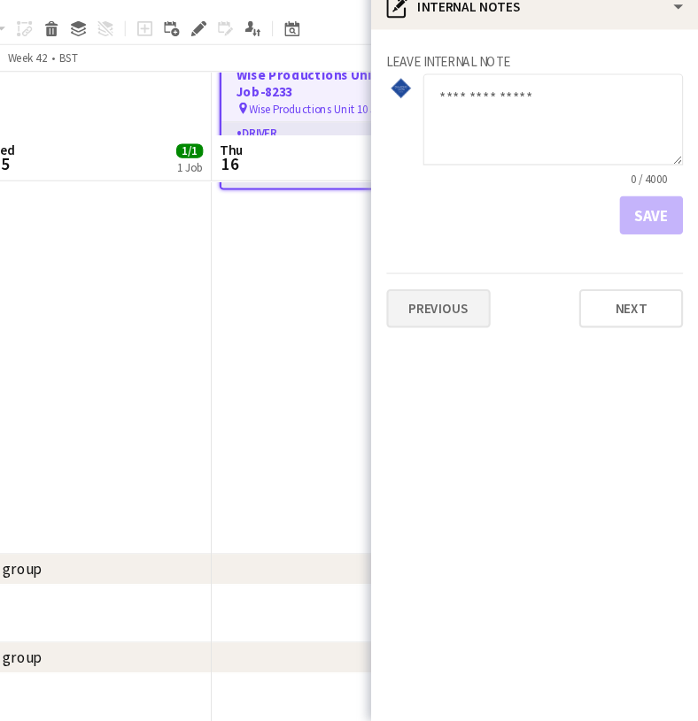
click at [411, 324] on button "Previous" at bounding box center [459, 341] width 96 height 35
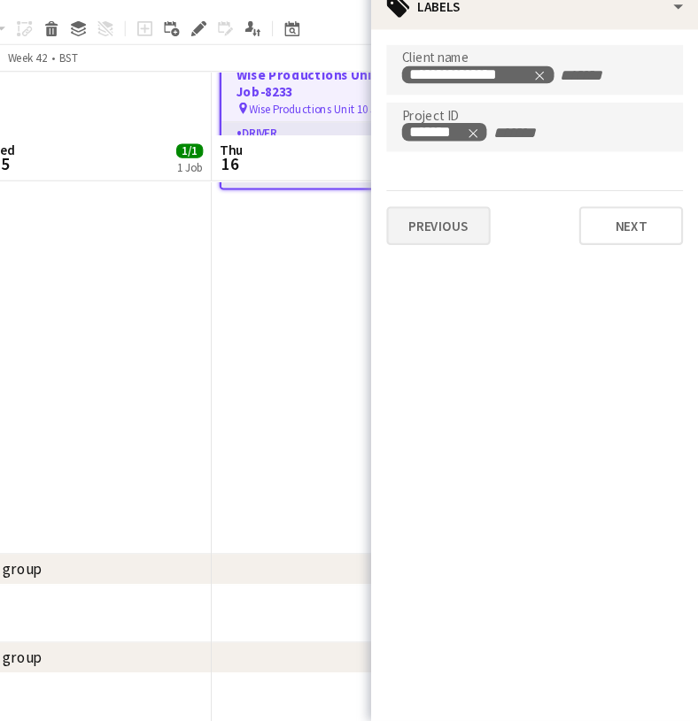
click at [411, 248] on button "Previous" at bounding box center [459, 265] width 96 height 35
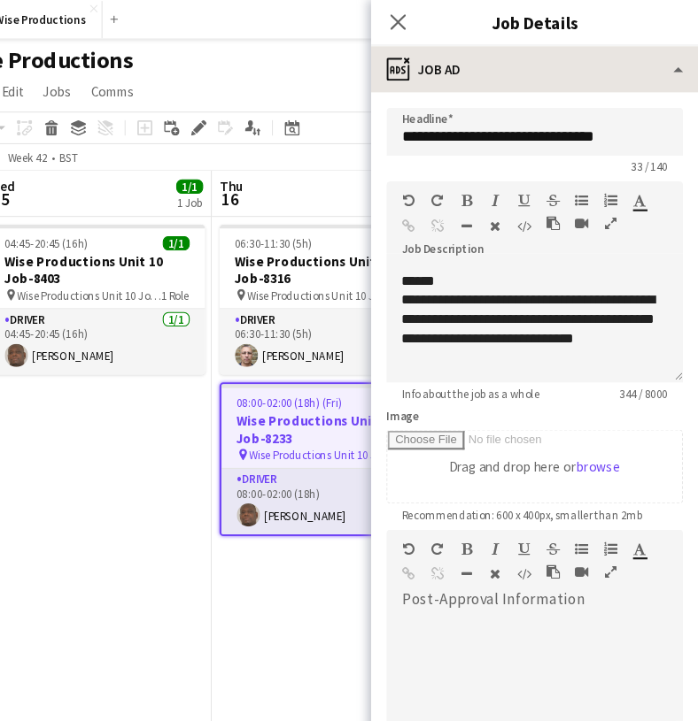
scroll to position [0, 0]
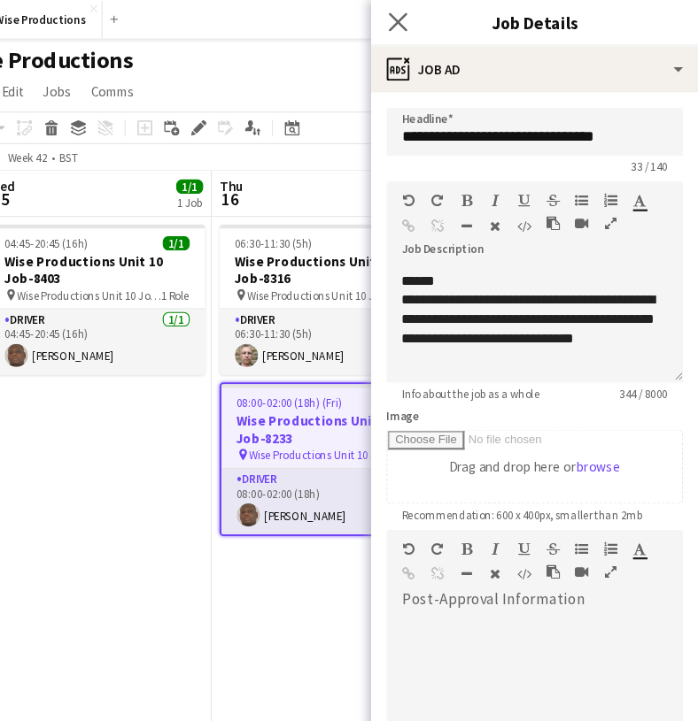
click at [413, 12] on icon "Close pop-in" at bounding box center [421, 20] width 17 height 17
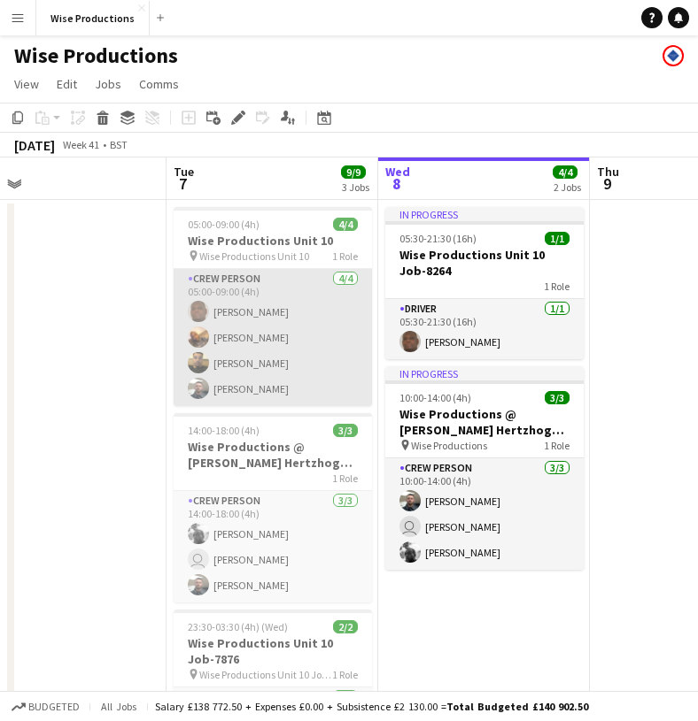
scroll to position [0, 681]
